Goal: Obtain resource: Obtain resource

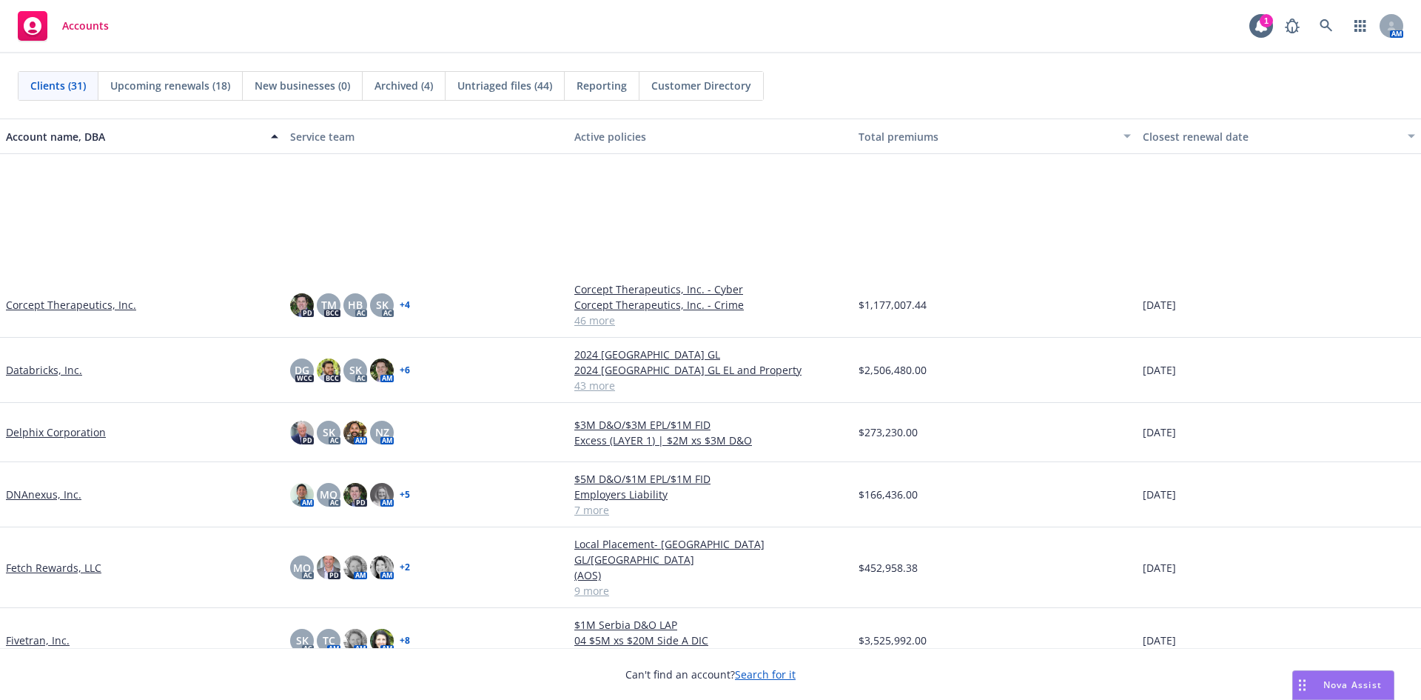
scroll to position [222, 0]
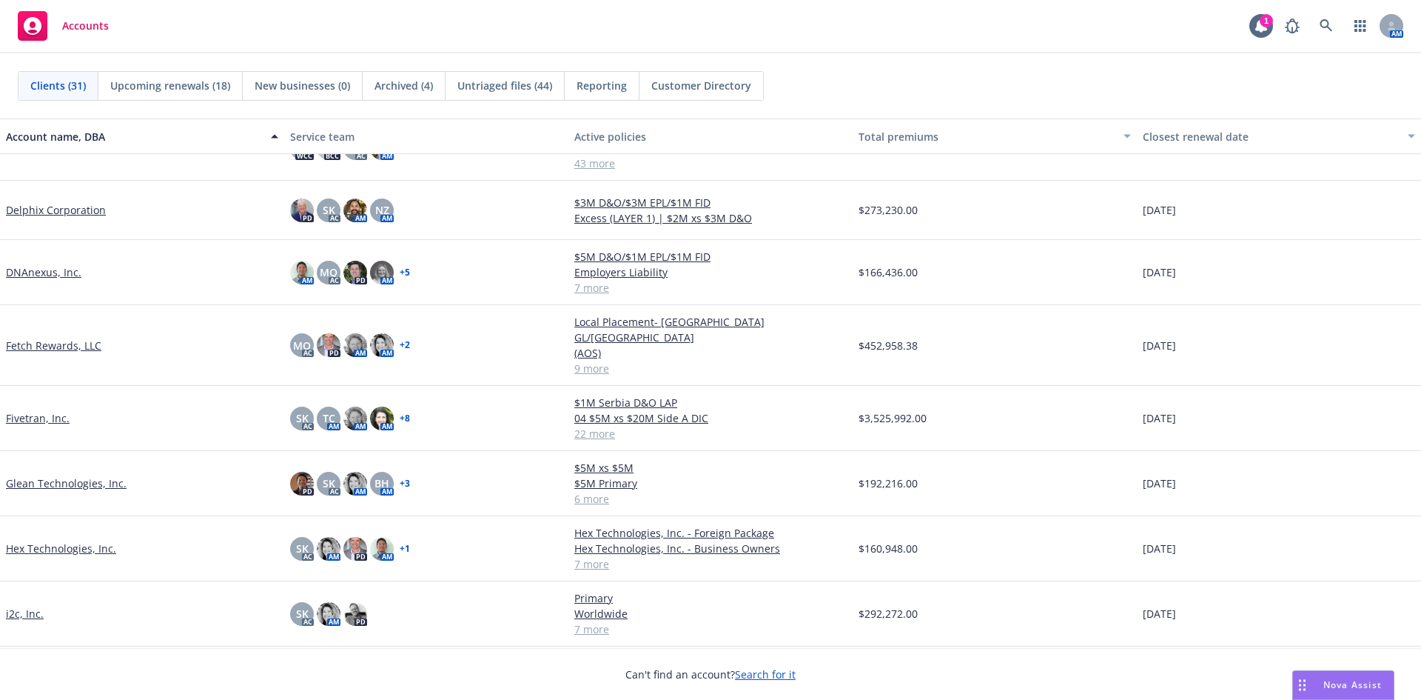
click at [50, 338] on link "Fetch Rewards, LLC" at bounding box center [53, 346] width 95 height 16
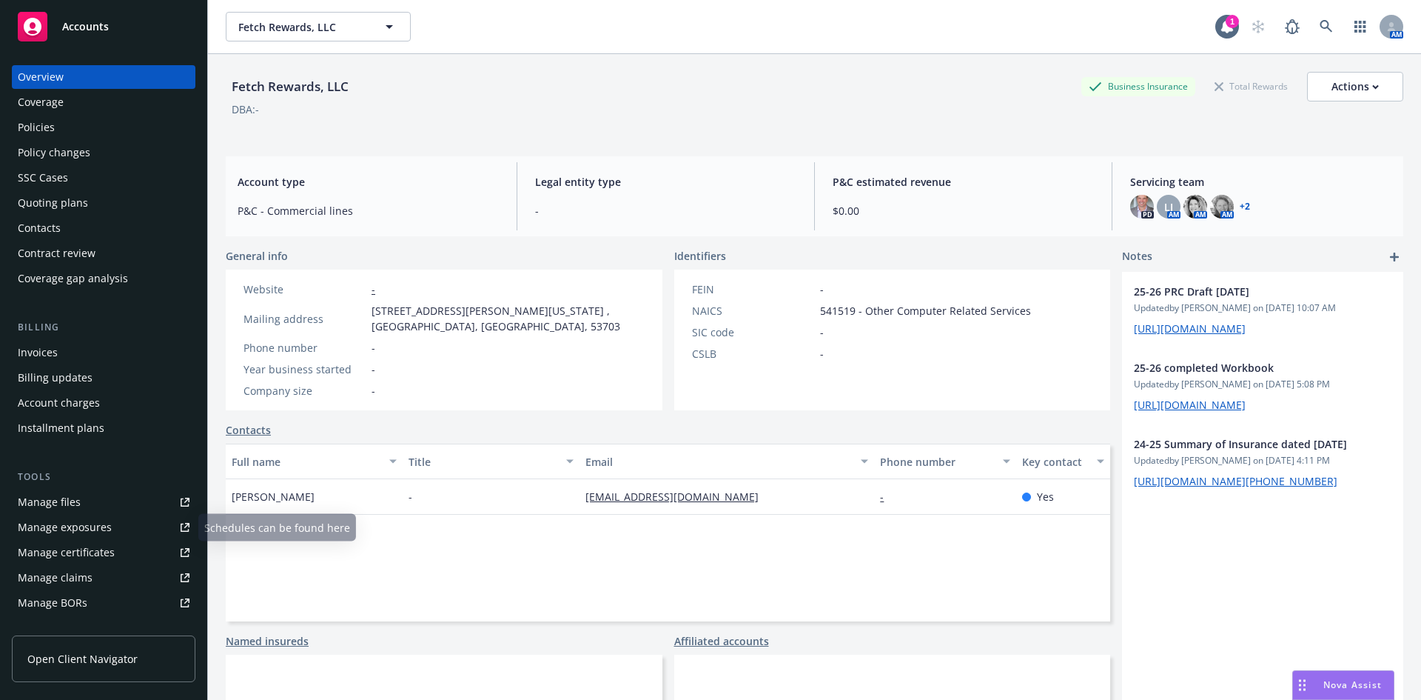
click at [61, 549] on div "Manage certificates" at bounding box center [66, 552] width 97 height 24
